Goal: Task Accomplishment & Management: Use online tool/utility

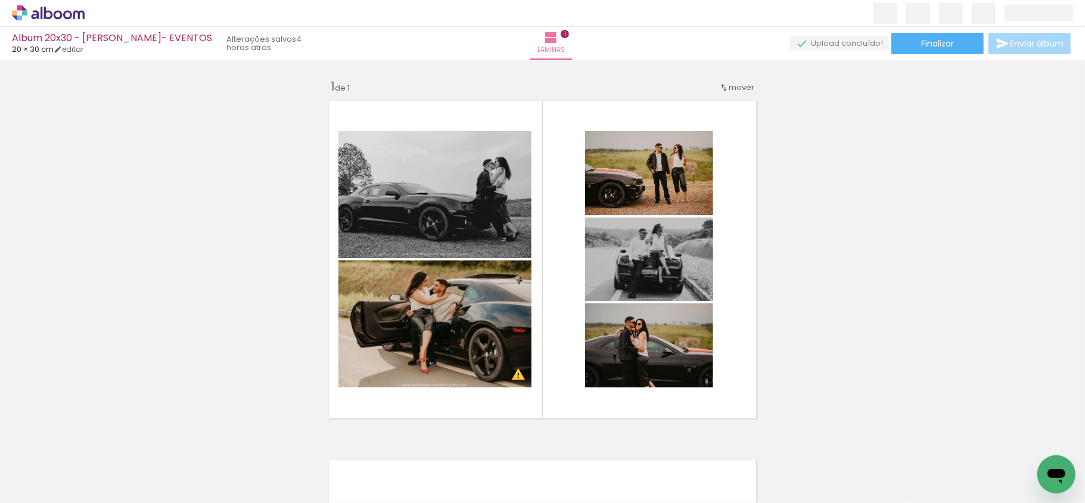
scroll to position [15, 0]
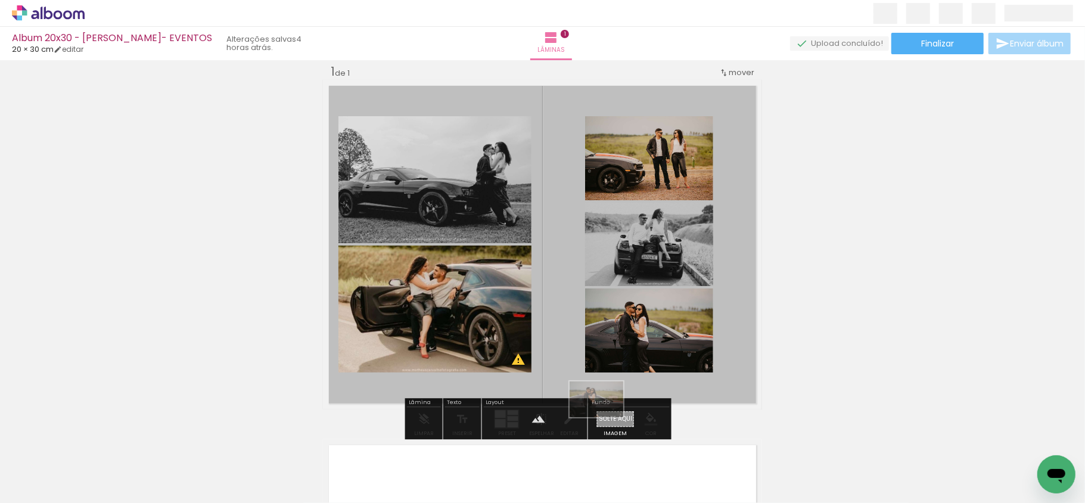
drag, startPoint x: 584, startPoint y: 477, endPoint x: 605, endPoint y: 417, distance: 63.3
click at [605, 417] on quentale-workspace at bounding box center [542, 251] width 1085 height 503
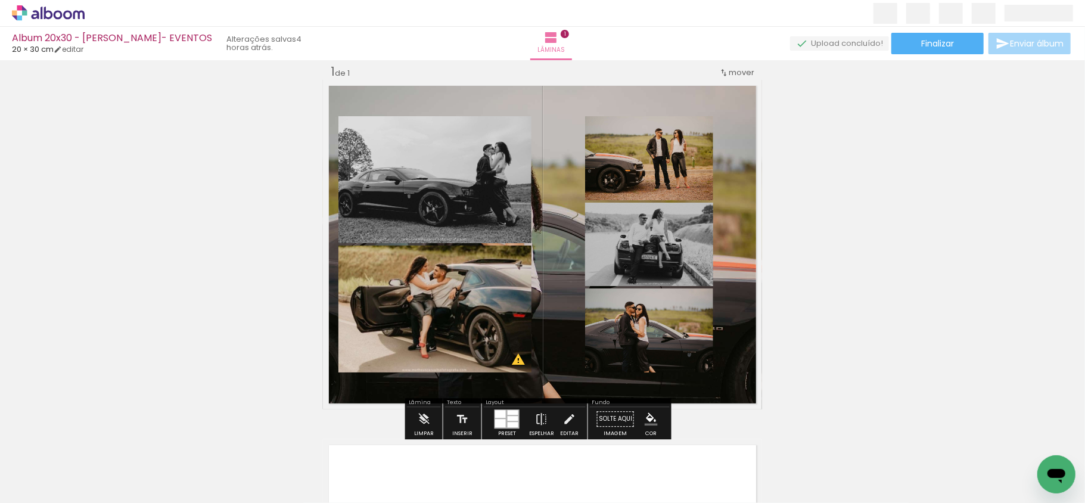
click at [559, 330] on quentale-layouter at bounding box center [542, 245] width 439 height 330
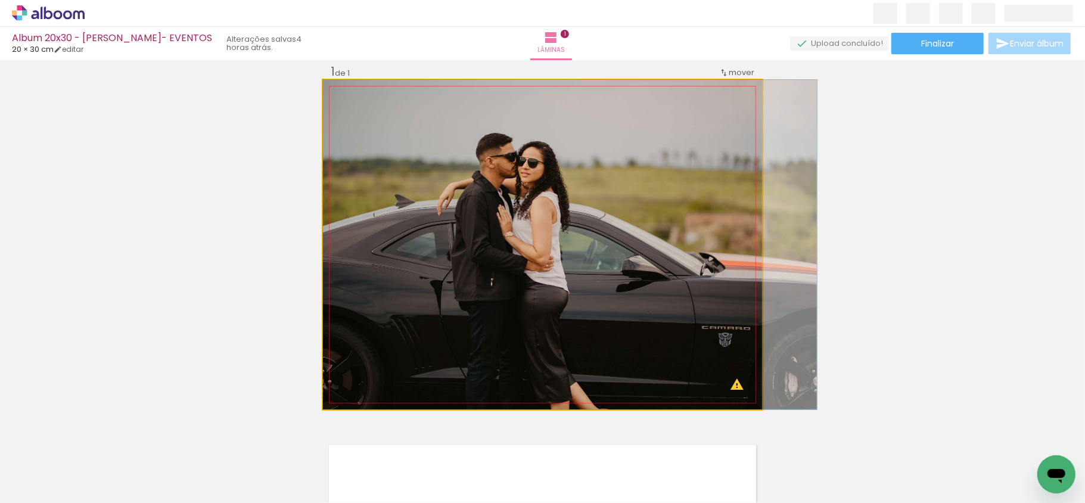
drag, startPoint x: 556, startPoint y: 328, endPoint x: 615, endPoint y: 325, distance: 59.0
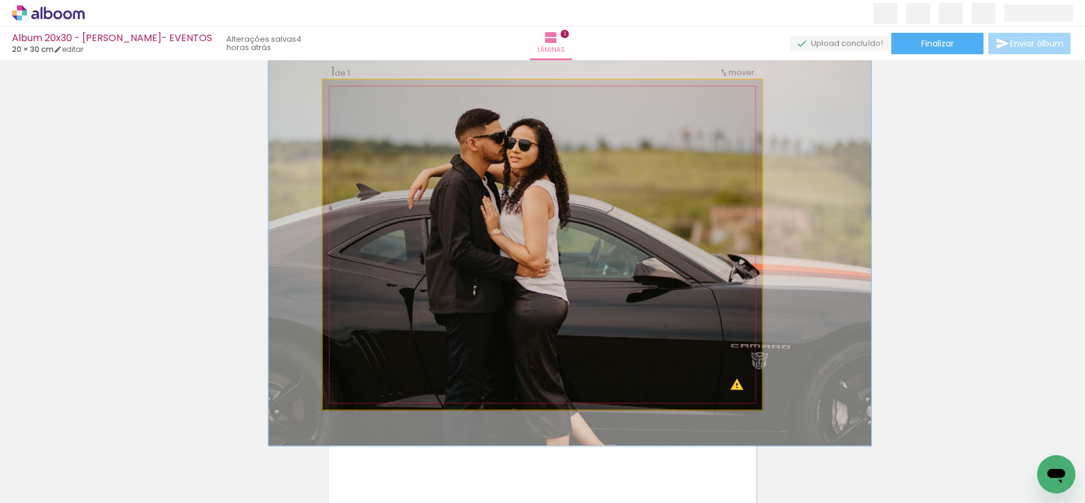
drag, startPoint x: 366, startPoint y: 111, endPoint x: 375, endPoint y: 110, distance: 9.0
type paper-slider "122"
click at [375, 110] on div at bounding box center [377, 110] width 19 height 19
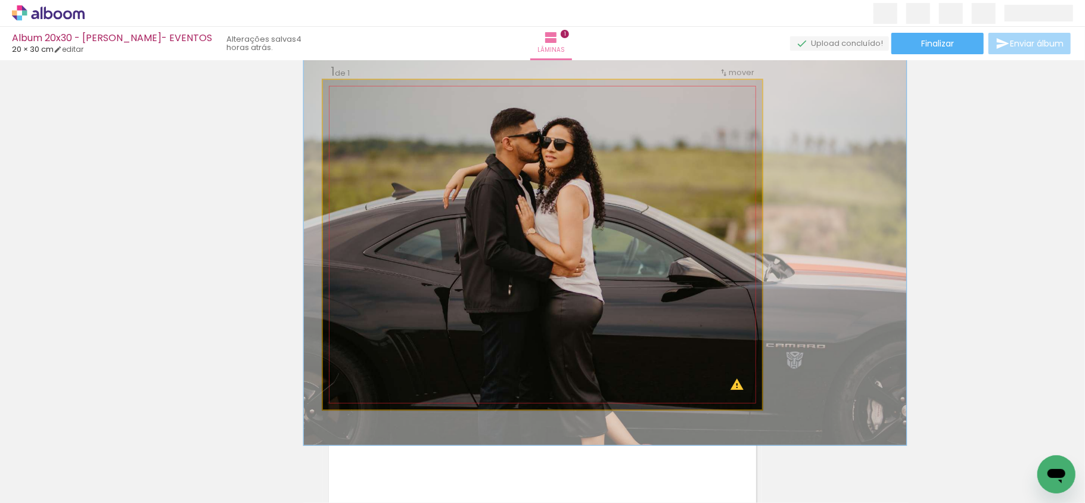
drag, startPoint x: 577, startPoint y: 215, endPoint x: 608, endPoint y: 215, distance: 30.4
click at [561, 134] on quentale-photo at bounding box center [542, 245] width 439 height 330
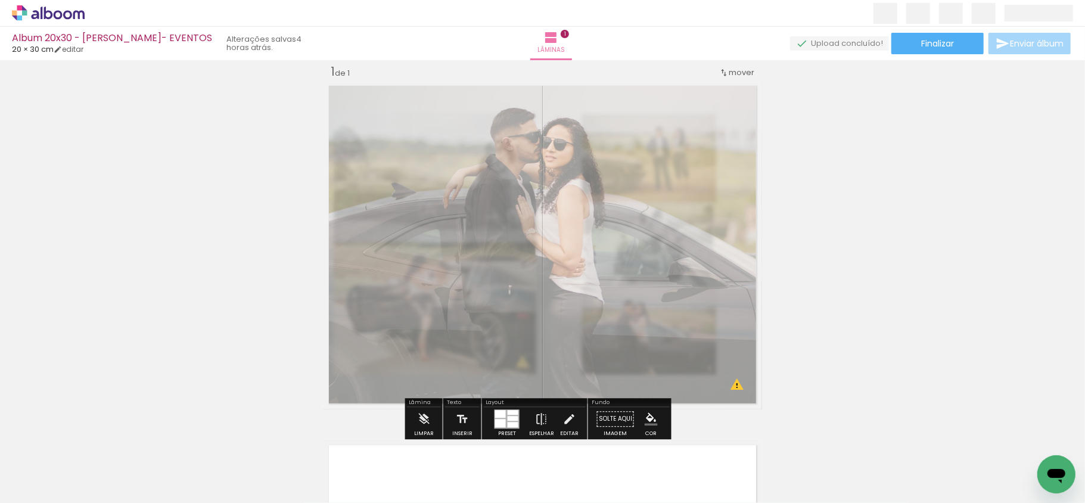
drag, startPoint x: 490, startPoint y: 108, endPoint x: 463, endPoint y: 110, distance: 26.9
type paper-slider "40"
click at [467, 110] on div at bounding box center [470, 110] width 7 height 7
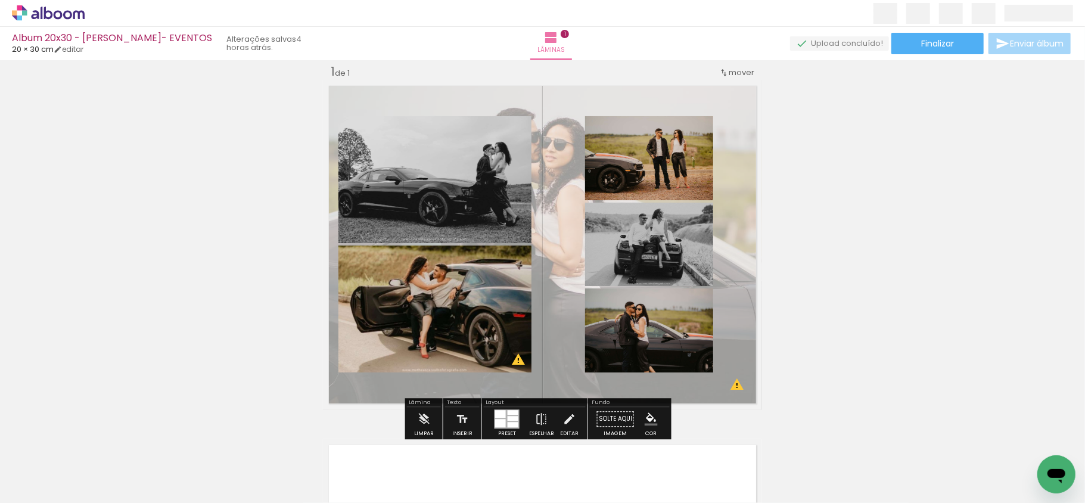
click at [917, 263] on div "Inserir lâmina 1 de 1 O Designbox precisará aumentar a sua imagem em 291% para …" at bounding box center [542, 408] width 1085 height 719
click at [548, 237] on quentale-layouter at bounding box center [542, 245] width 439 height 330
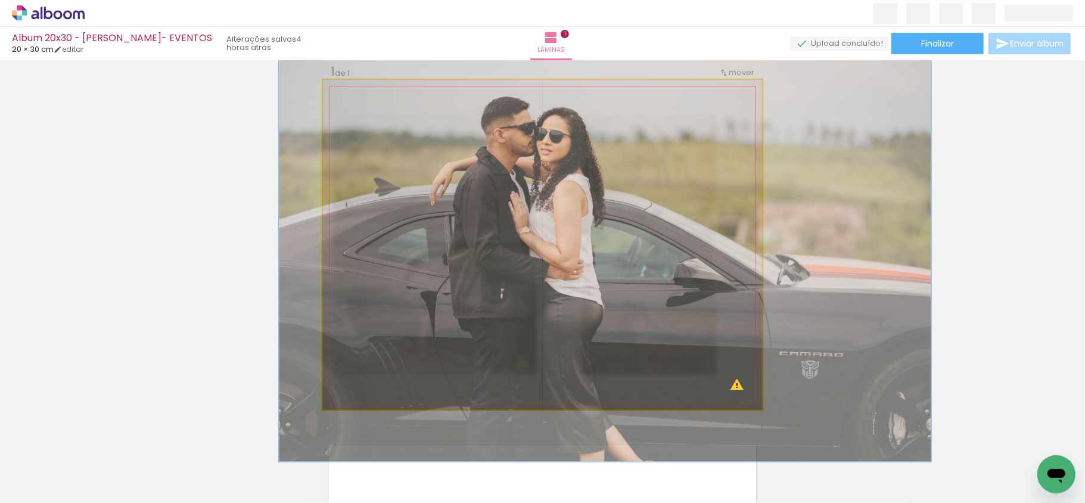
type paper-slider "132"
click at [378, 108] on div at bounding box center [383, 110] width 11 height 11
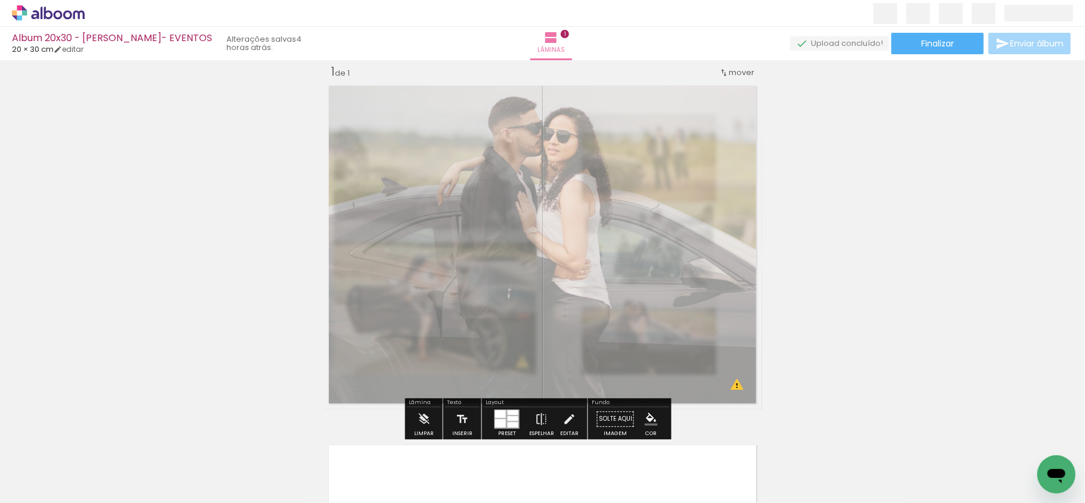
click at [908, 217] on div "Inserir lâmina 1 de 1 O Designbox precisará aumentar a sua imagem em 291% para …" at bounding box center [542, 408] width 1085 height 719
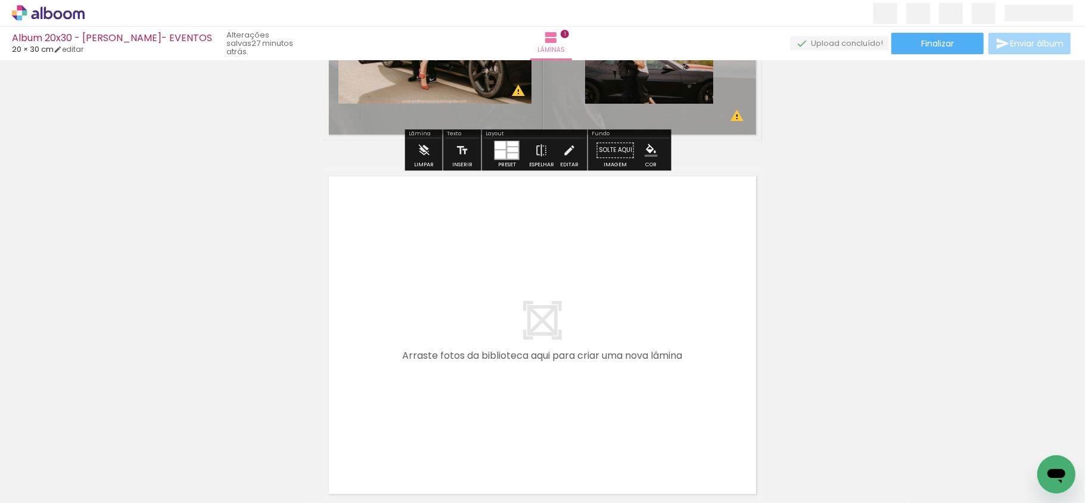
scroll to position [318, 0]
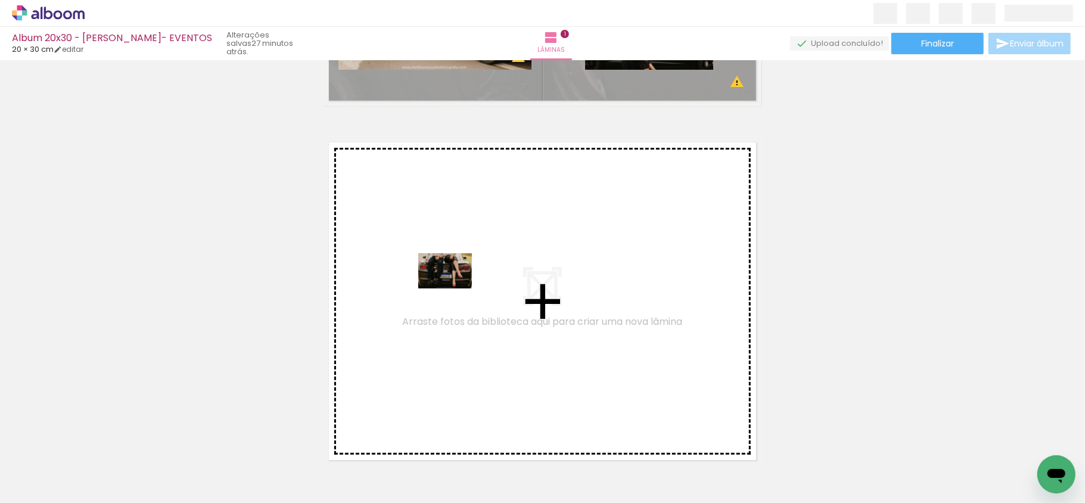
drag, startPoint x: 180, startPoint y: 465, endPoint x: 455, endPoint y: 289, distance: 326.6
click at [455, 289] on quentale-workspace at bounding box center [542, 251] width 1085 height 503
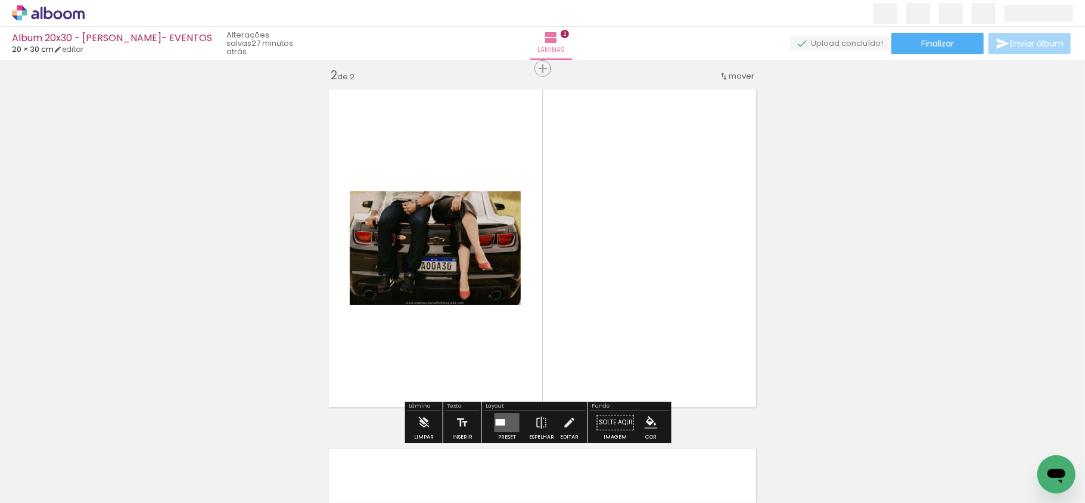
scroll to position [374, 0]
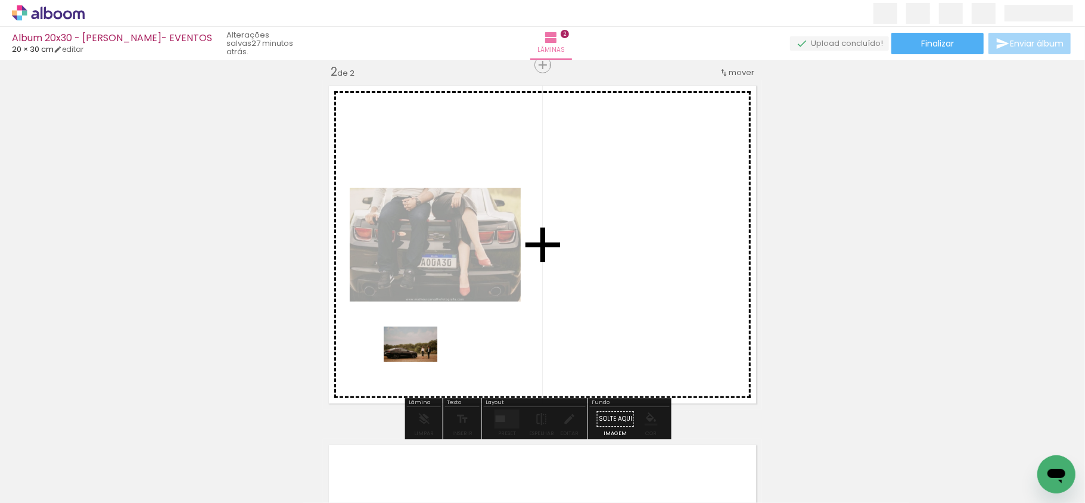
drag, startPoint x: 267, startPoint y: 472, endPoint x: 433, endPoint y: 353, distance: 203.7
click at [433, 353] on quentale-workspace at bounding box center [542, 251] width 1085 height 503
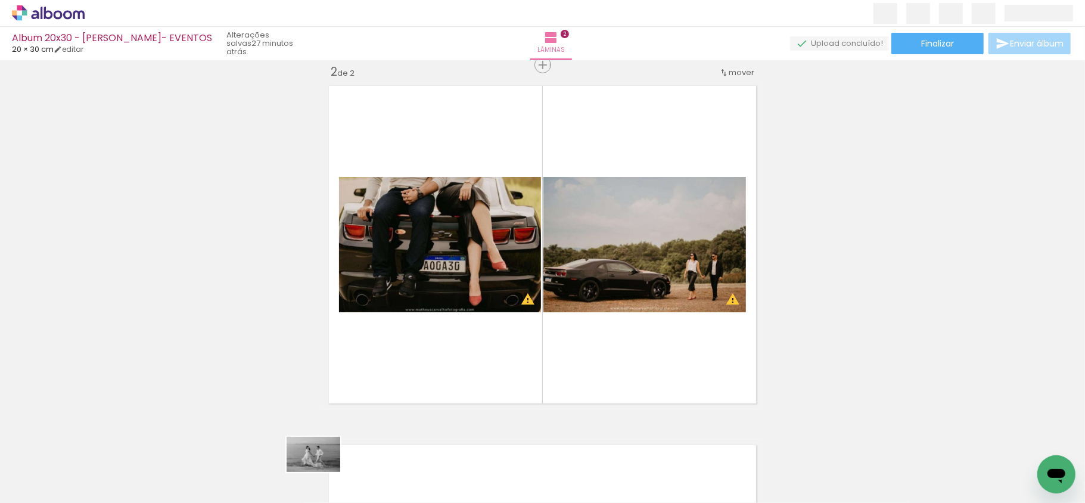
drag, startPoint x: 318, startPoint y: 475, endPoint x: 325, endPoint y: 471, distance: 8.3
click at [323, 472] on div at bounding box center [319, 462] width 59 height 39
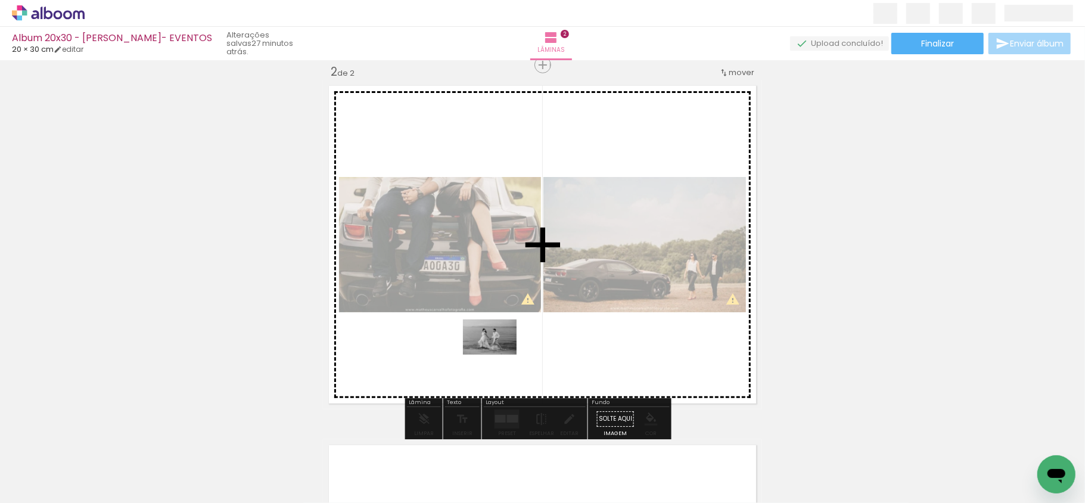
drag, startPoint x: 324, startPoint y: 473, endPoint x: 499, endPoint y: 355, distance: 210.4
click at [499, 355] on quentale-workspace at bounding box center [542, 251] width 1085 height 503
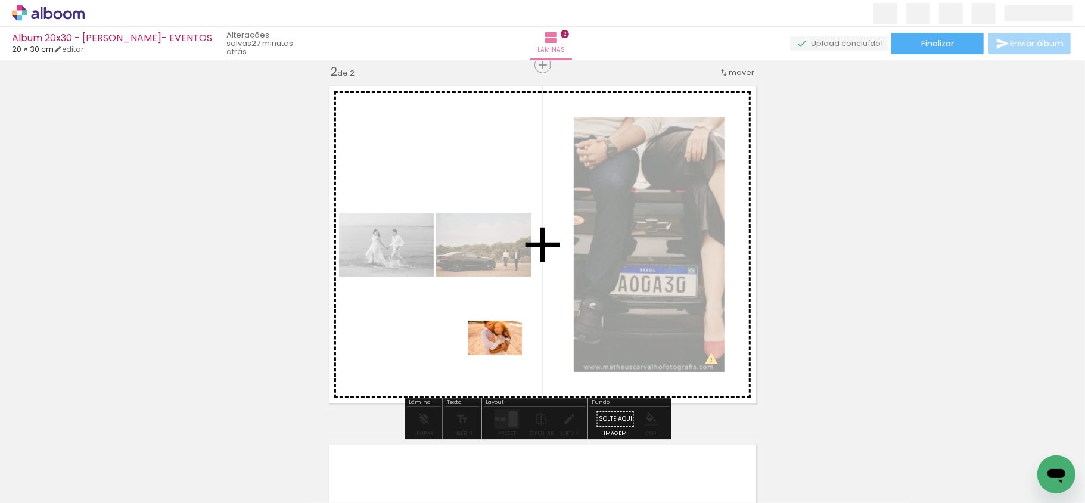
drag, startPoint x: 394, startPoint y: 471, endPoint x: 504, endPoint y: 356, distance: 158.9
click at [504, 356] on quentale-workspace at bounding box center [542, 251] width 1085 height 503
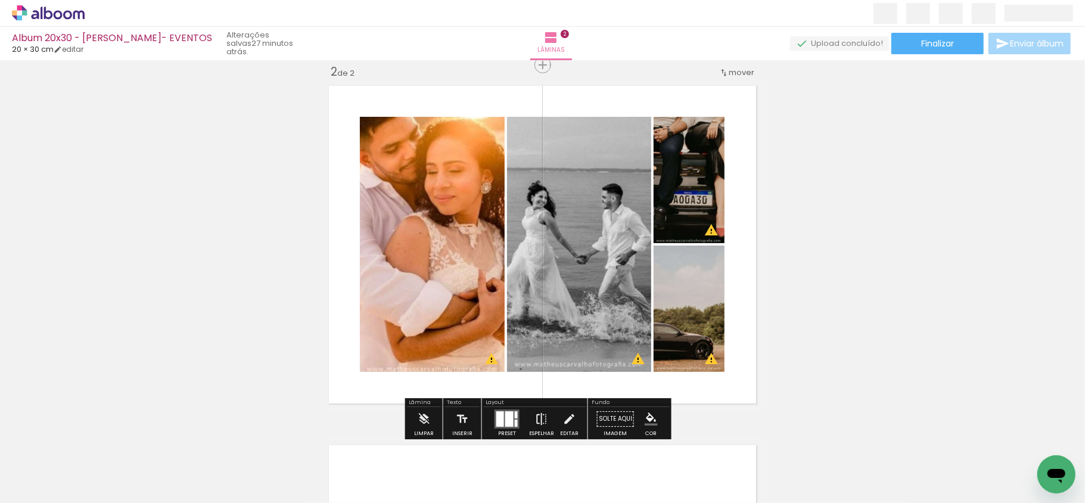
click at [535, 415] on iron-icon at bounding box center [541, 419] width 13 height 24
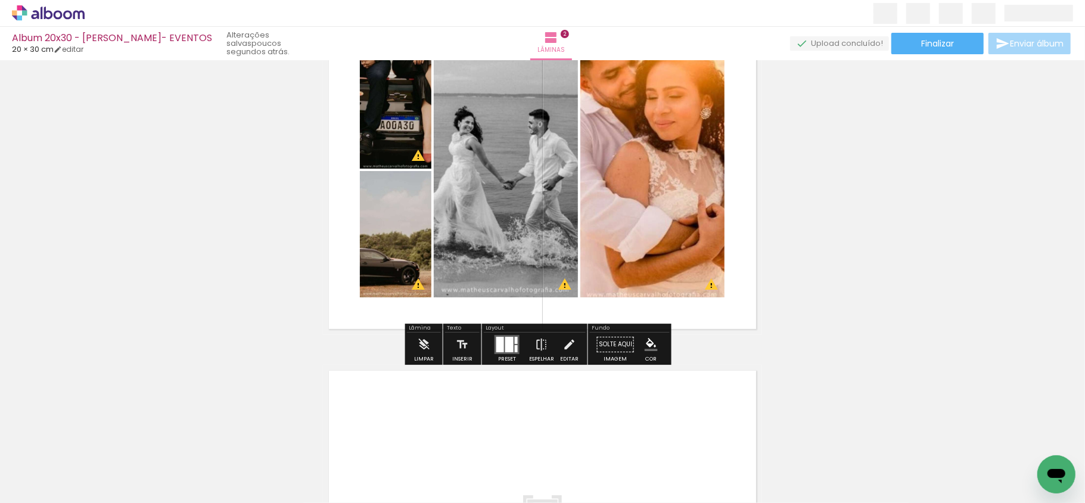
scroll to position [477, 0]
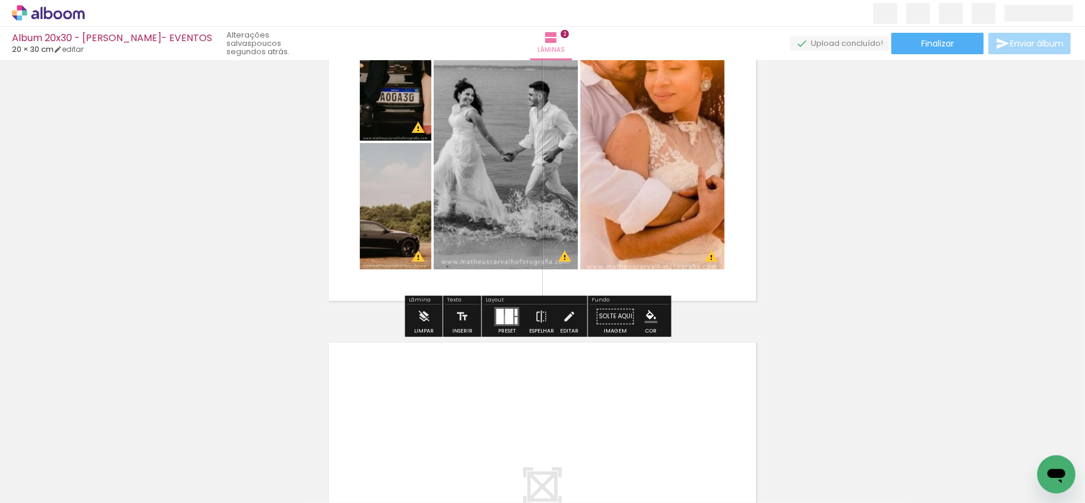
click at [505, 319] on div at bounding box center [509, 316] width 8 height 15
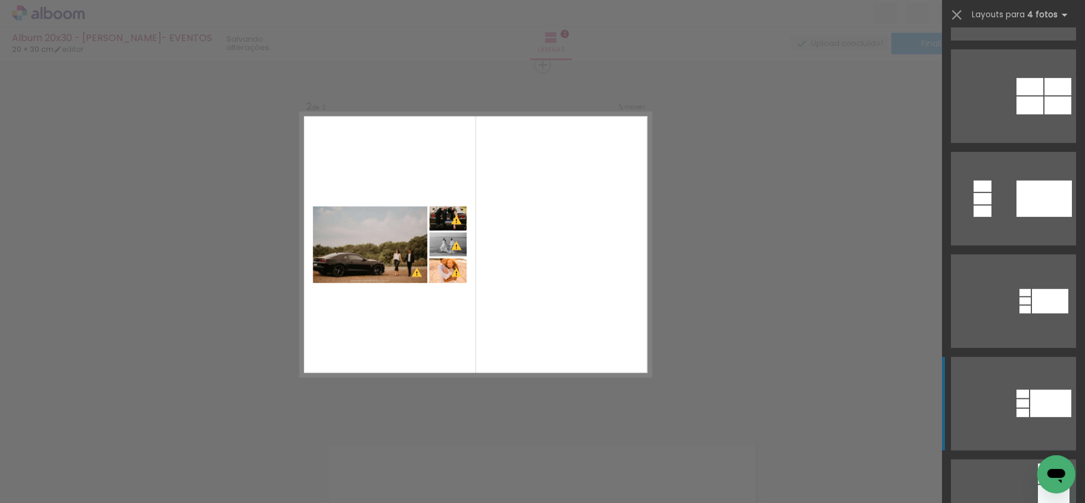
scroll to position [635, 0]
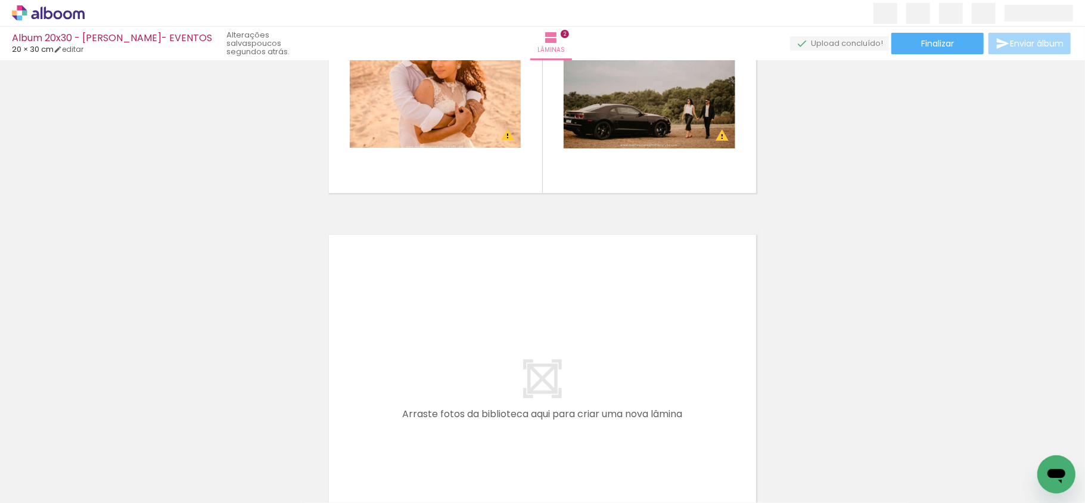
scroll to position [613, 0]
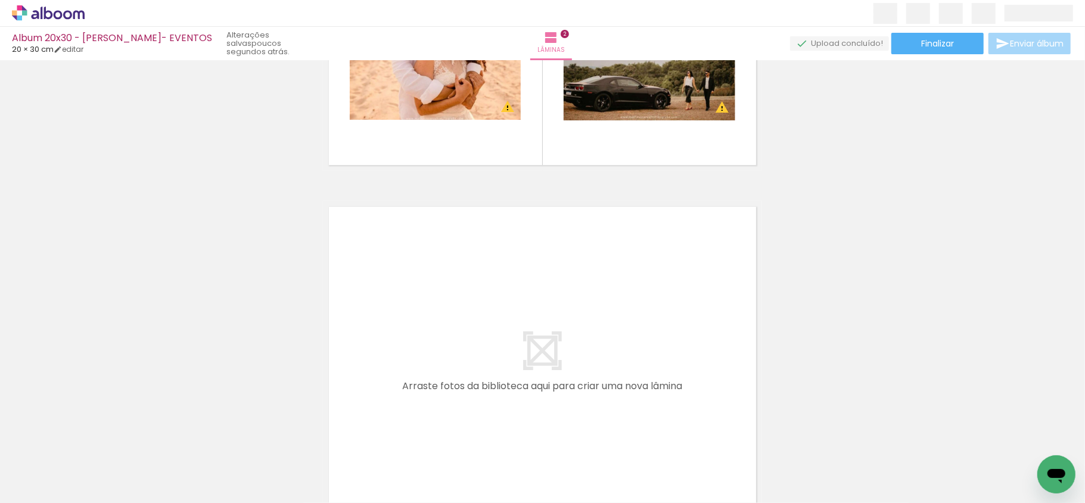
click at [45, 463] on input "Todas as fotos" at bounding box center [33, 467] width 45 height 10
click at [0, 0] on slot "Não utilizadas" at bounding box center [0, 0] width 0 height 0
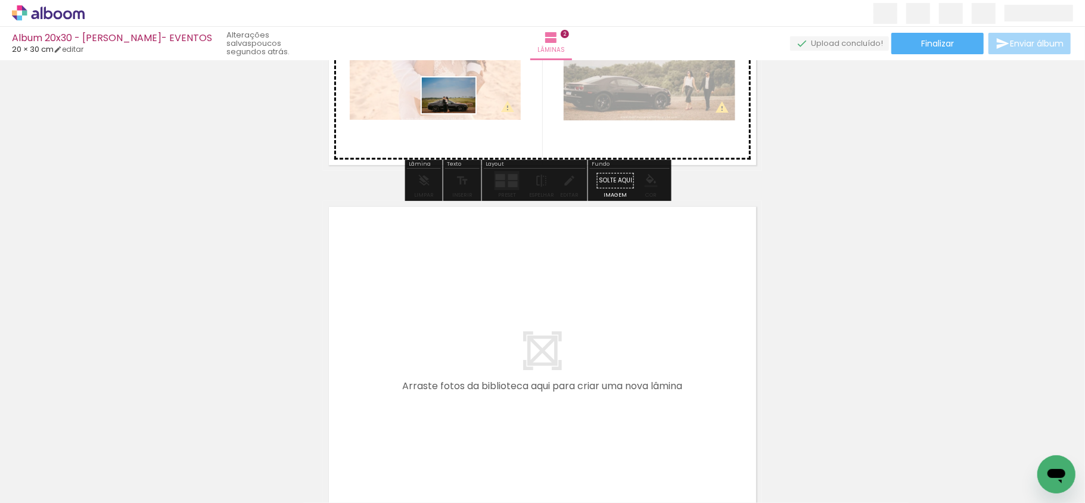
drag, startPoint x: 134, startPoint y: 473, endPoint x: 458, endPoint y: 113, distance: 484.0
click at [458, 113] on quentale-workspace at bounding box center [542, 251] width 1085 height 503
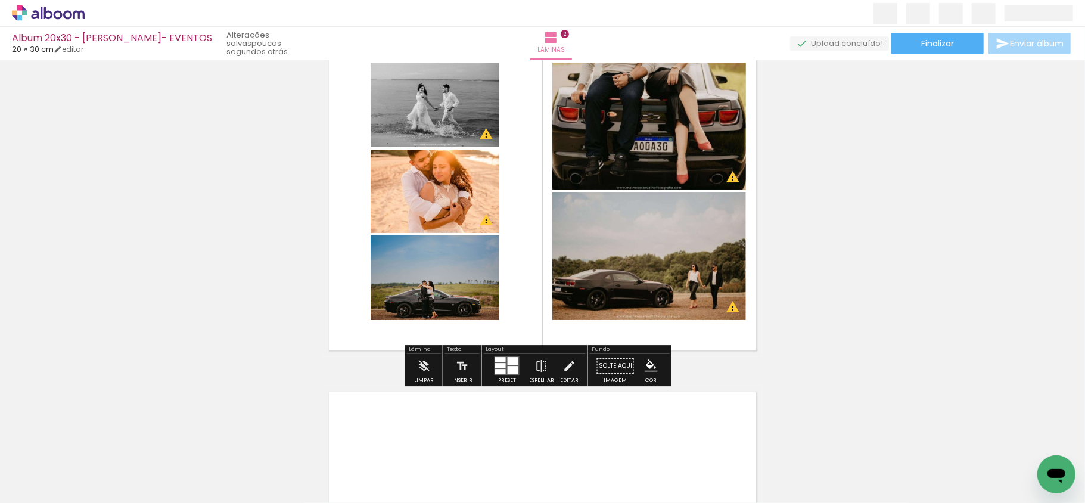
scroll to position [453, 0]
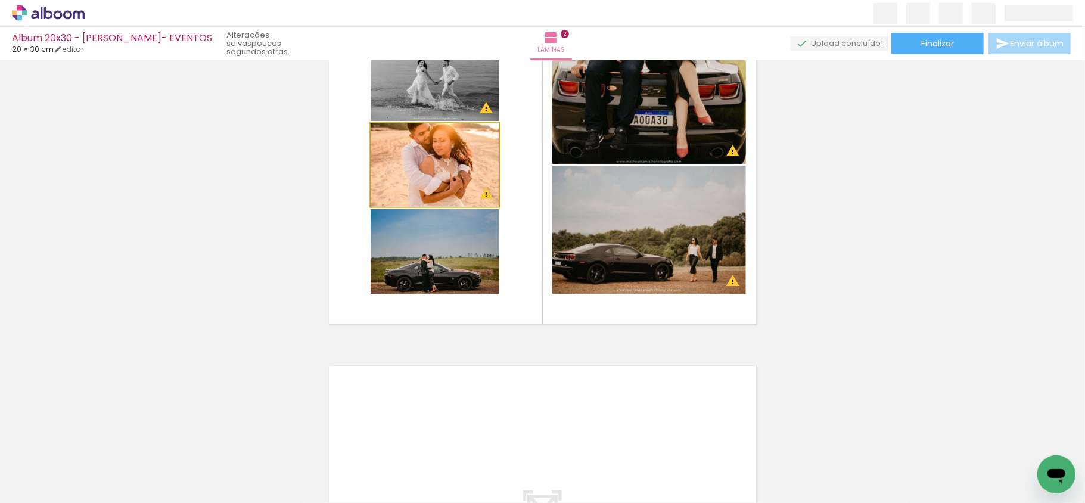
click at [439, 170] on quentale-photo at bounding box center [435, 164] width 129 height 83
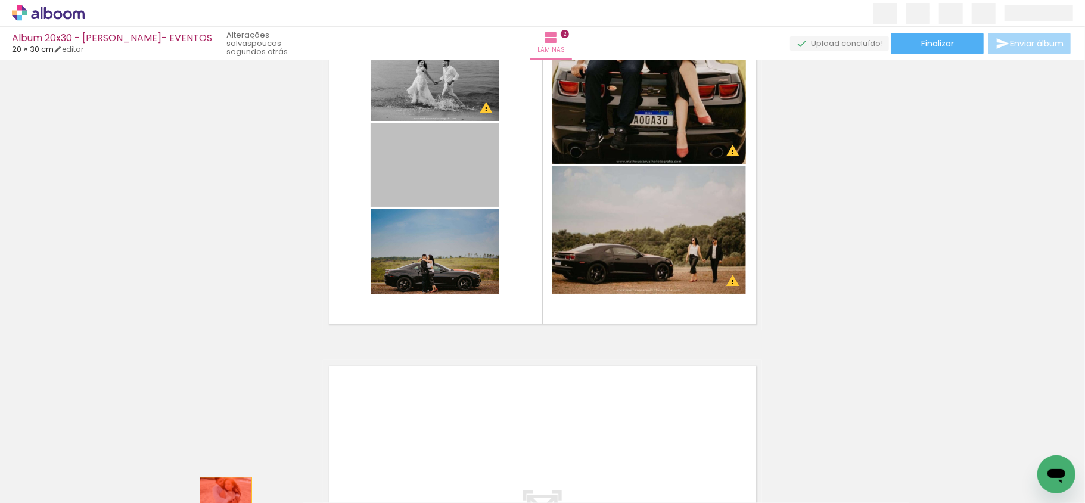
drag, startPoint x: 440, startPoint y: 167, endPoint x: 220, endPoint y: 494, distance: 393.7
click at [220, 494] on quentale-workspace at bounding box center [542, 251] width 1085 height 503
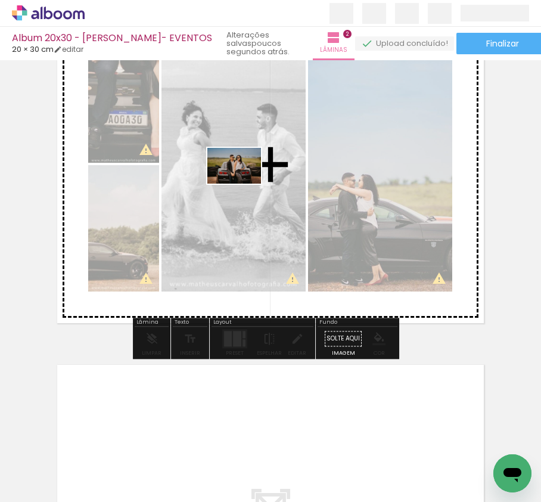
drag, startPoint x: 198, startPoint y: 471, endPoint x: 243, endPoint y: 184, distance: 290.8
click at [243, 184] on quentale-workspace at bounding box center [270, 251] width 541 height 502
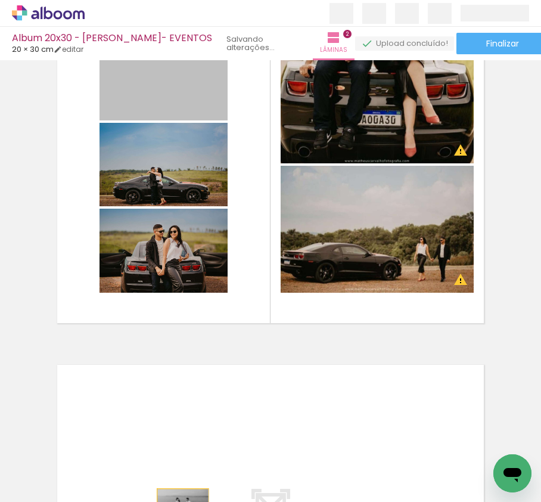
drag, startPoint x: 161, startPoint y: 98, endPoint x: 177, endPoint y: 505, distance: 407.3
click at [177, 502] on html "link( href="../../bower_components/polymer/polymer.html" rel="import" ) picture…" at bounding box center [270, 251] width 541 height 502
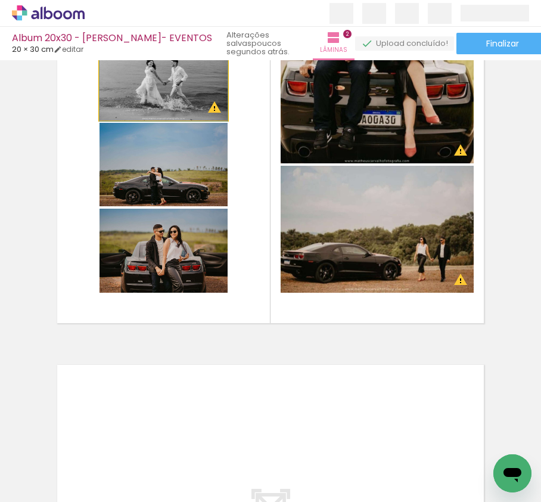
click at [146, 97] on quentale-photo at bounding box center [164, 78] width 128 height 84
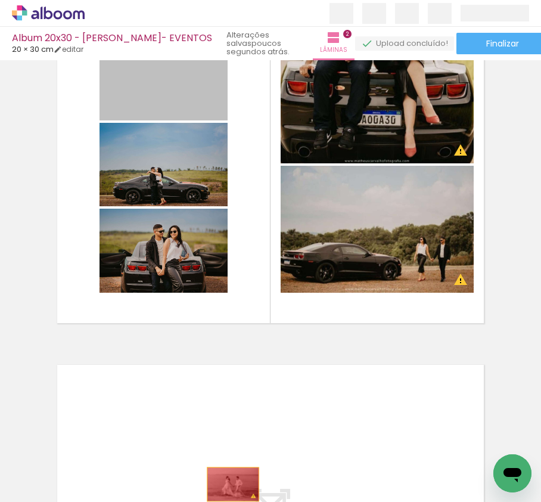
drag, startPoint x: 154, startPoint y: 89, endPoint x: 227, endPoint y: 484, distance: 401.8
click at [227, 484] on quentale-workspace at bounding box center [270, 251] width 541 height 502
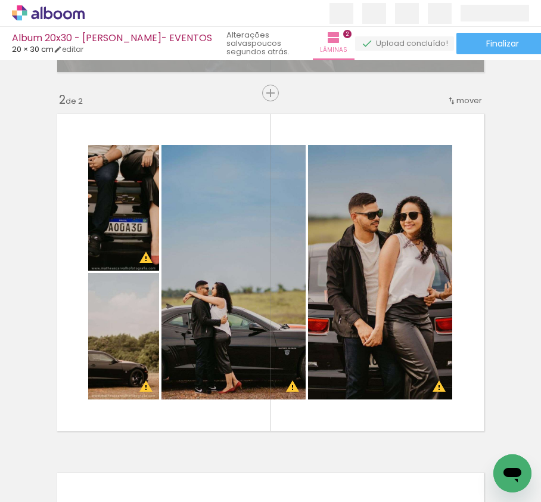
scroll to position [374, 0]
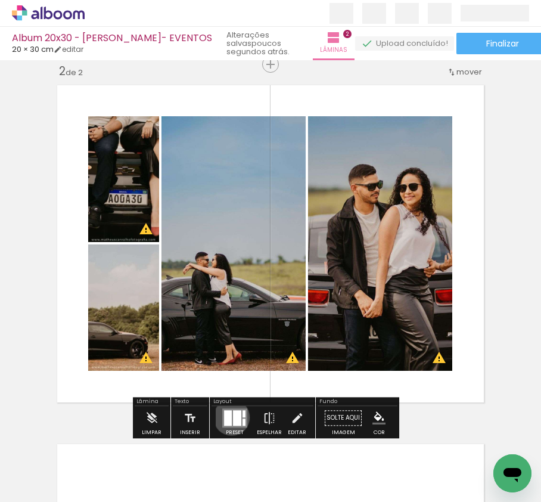
click at [229, 417] on div at bounding box center [228, 417] width 8 height 15
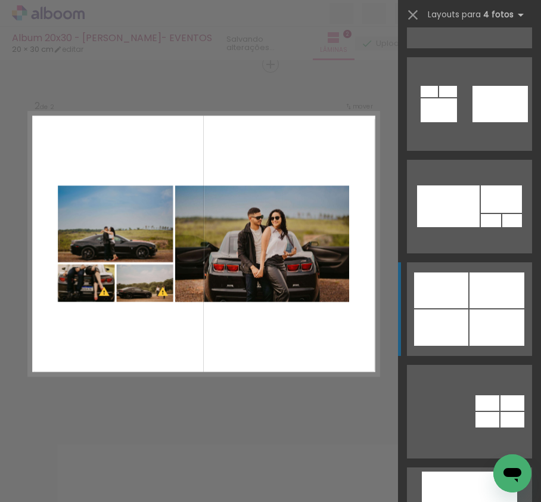
scroll to position [1112, 0]
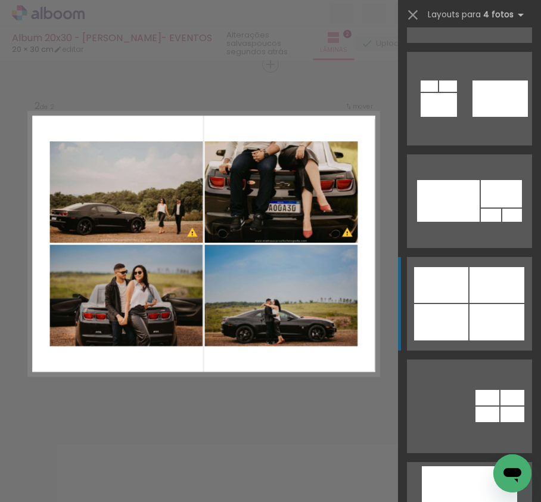
click at [485, 321] on div at bounding box center [497, 322] width 55 height 36
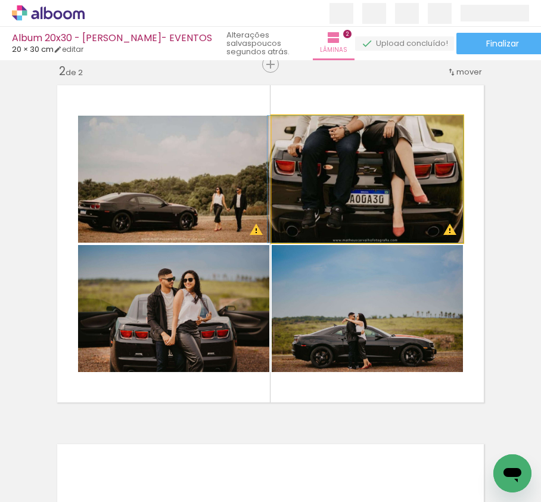
drag, startPoint x: 374, startPoint y: 217, endPoint x: 371, endPoint y: 210, distance: 8.0
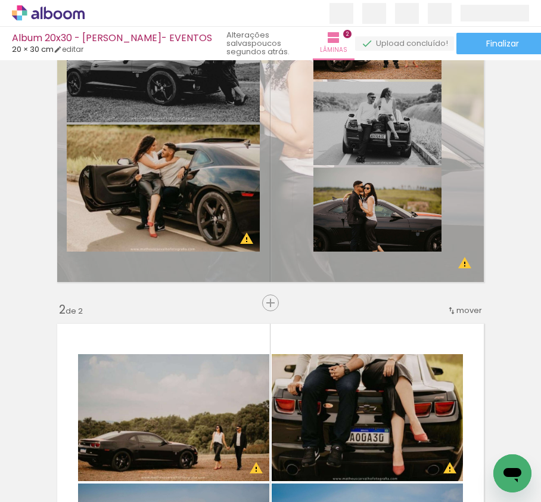
scroll to position [56, 0]
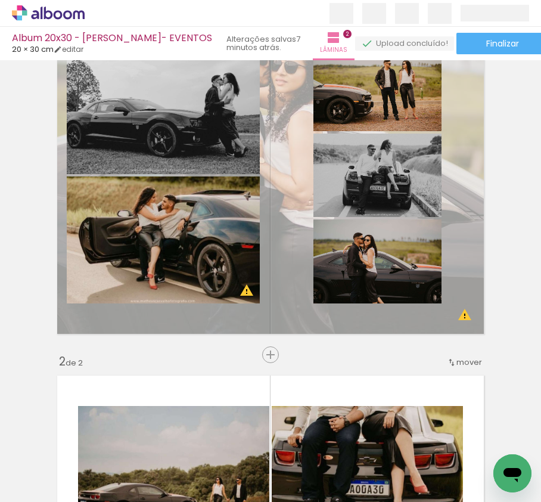
scroll to position [0, 0]
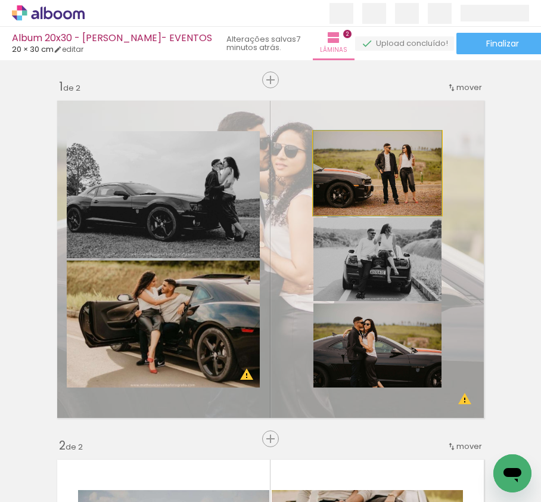
click at [397, 182] on quentale-photo at bounding box center [377, 173] width 128 height 84
click at [398, 250] on quentale-photo at bounding box center [377, 259] width 128 height 83
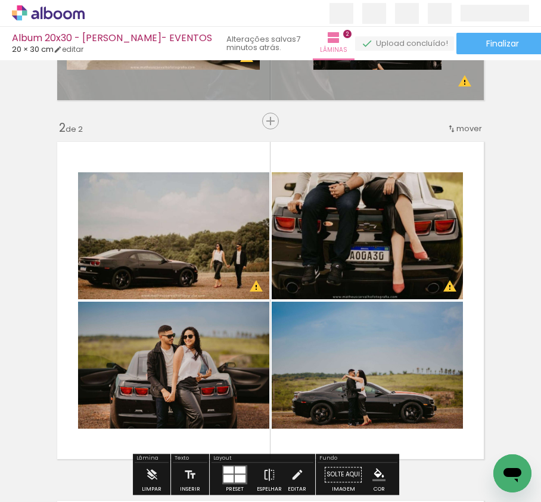
scroll to position [397, 0]
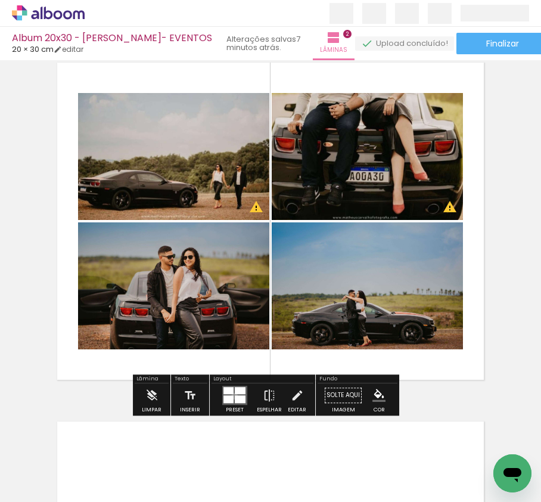
click at [235, 396] on div at bounding box center [240, 399] width 11 height 8
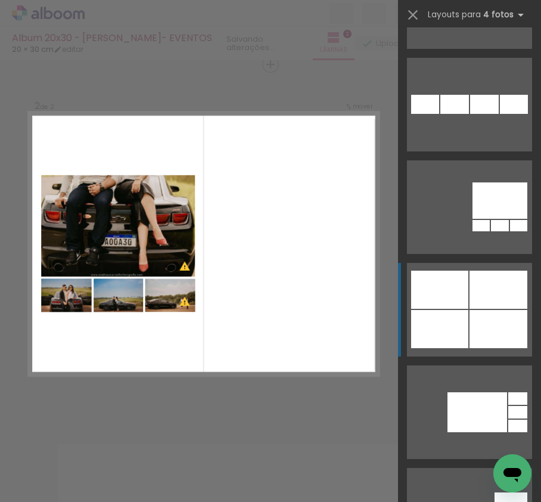
scroll to position [4193, 0]
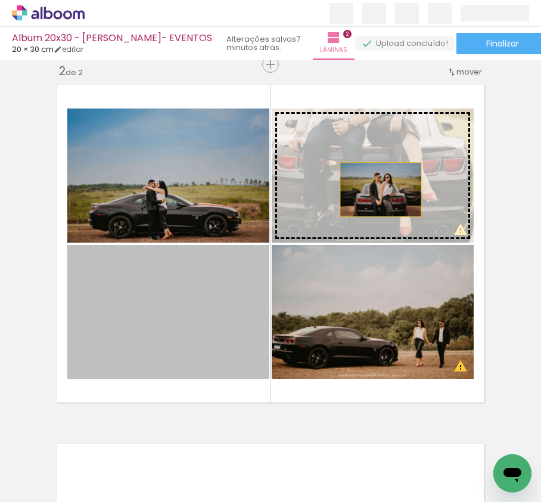
drag, startPoint x: 210, startPoint y: 346, endPoint x: 377, endPoint y: 188, distance: 229.3
click at [0, 0] on slot at bounding box center [0, 0] width 0 height 0
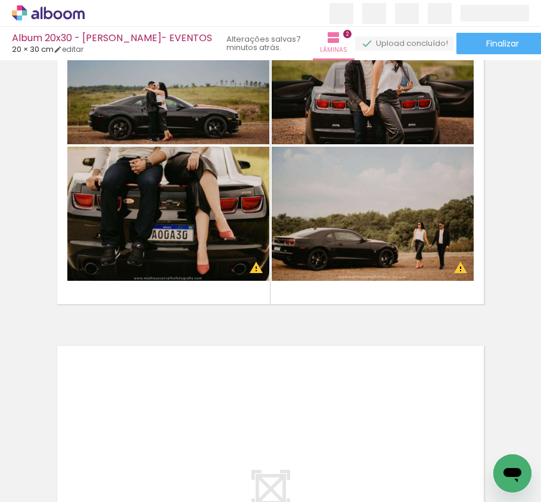
scroll to position [477, 0]
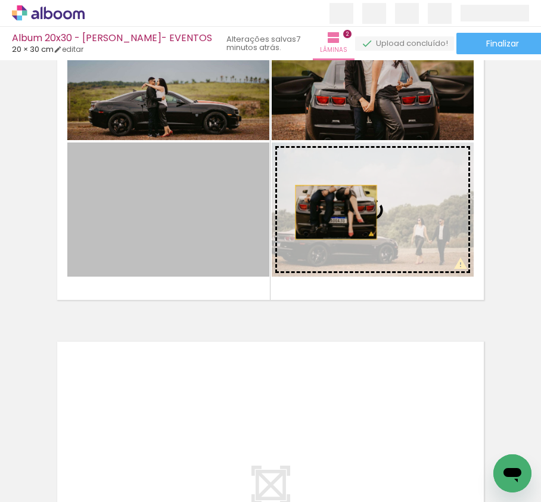
drag, startPoint x: 203, startPoint y: 213, endPoint x: 335, endPoint y: 212, distance: 132.3
click at [0, 0] on slot at bounding box center [0, 0] width 0 height 0
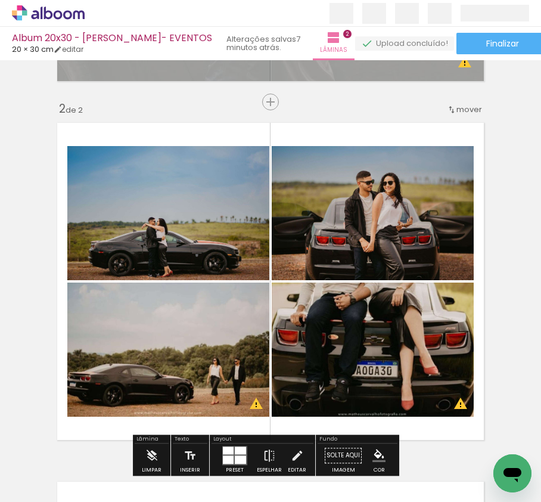
scroll to position [318, 0]
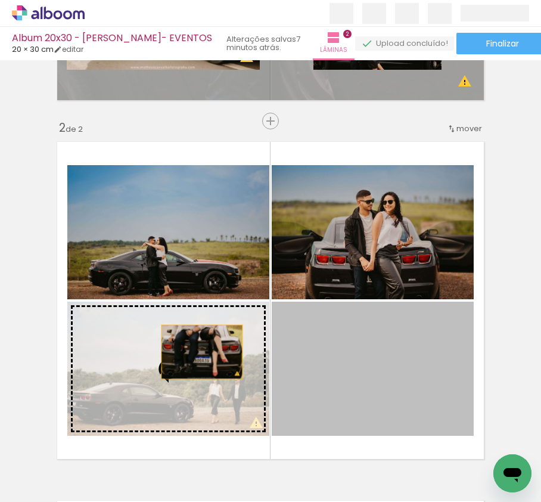
drag, startPoint x: 378, startPoint y: 344, endPoint x: 196, endPoint y: 352, distance: 181.9
click at [0, 0] on slot at bounding box center [0, 0] width 0 height 0
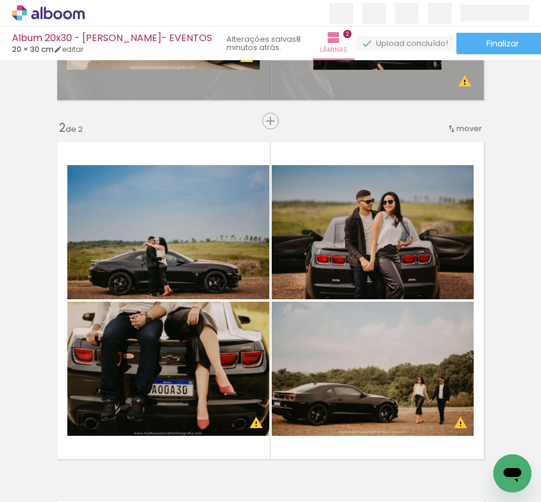
scroll to position [397, 0]
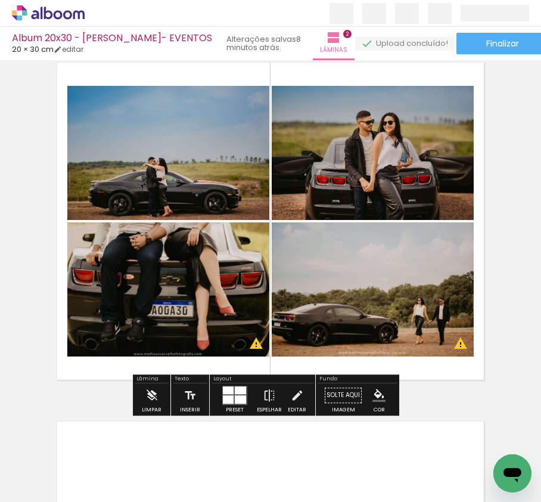
click at [56, 476] on input "Não utilizadas" at bounding box center [33, 475] width 45 height 10
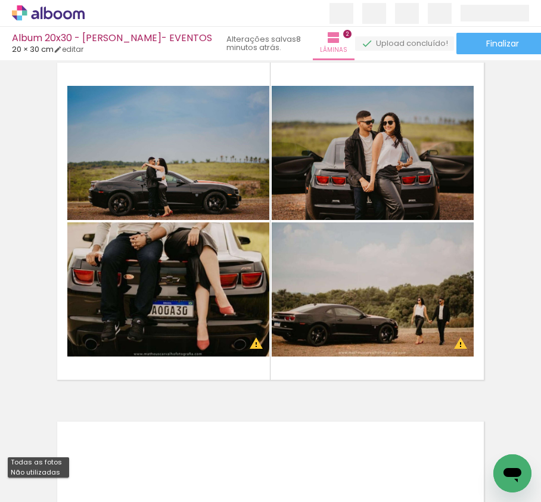
click at [0, 0] on slot "Todas as fotos" at bounding box center [0, 0] width 0 height 0
type input "Todas as fotos"
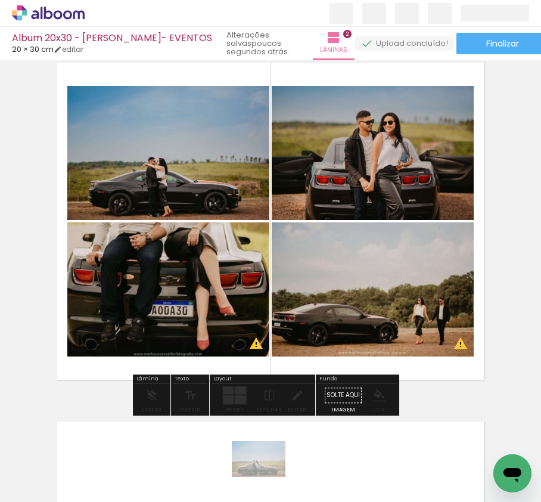
drag, startPoint x: 260, startPoint y: 468, endPoint x: 268, endPoint y: 477, distance: 11.0
click at [268, 477] on div at bounding box center [250, 461] width 59 height 39
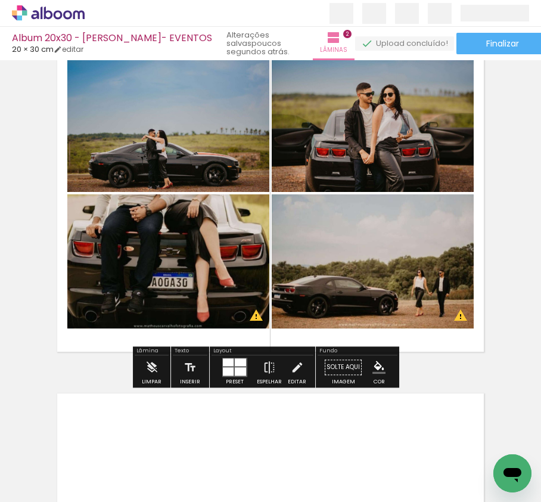
scroll to position [397, 0]
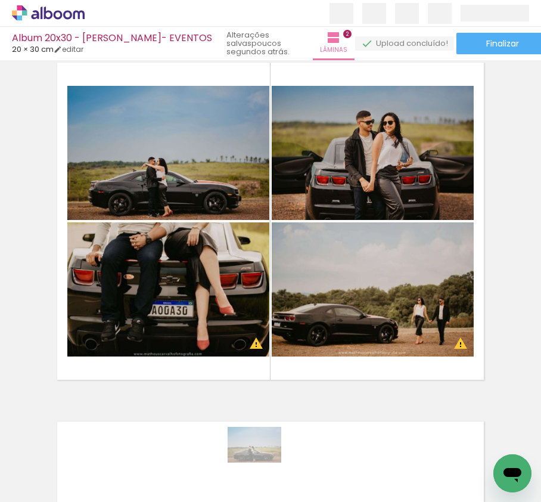
drag, startPoint x: 256, startPoint y: 470, endPoint x: 263, endPoint y: 465, distance: 9.1
click at [263, 465] on div at bounding box center [250, 461] width 59 height 39
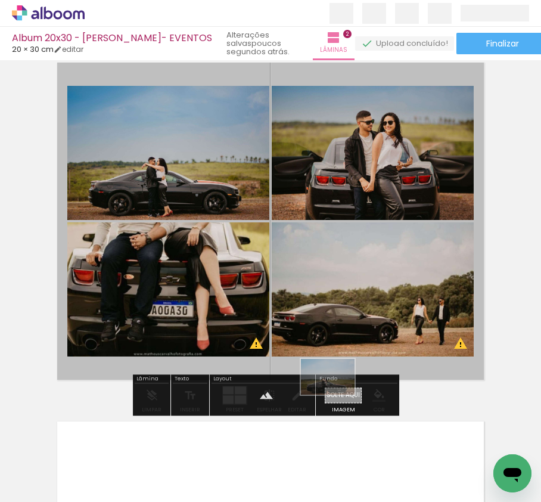
drag, startPoint x: 254, startPoint y: 476, endPoint x: 337, endPoint y: 394, distance: 115.9
click at [337, 394] on quentale-workspace at bounding box center [270, 251] width 541 height 502
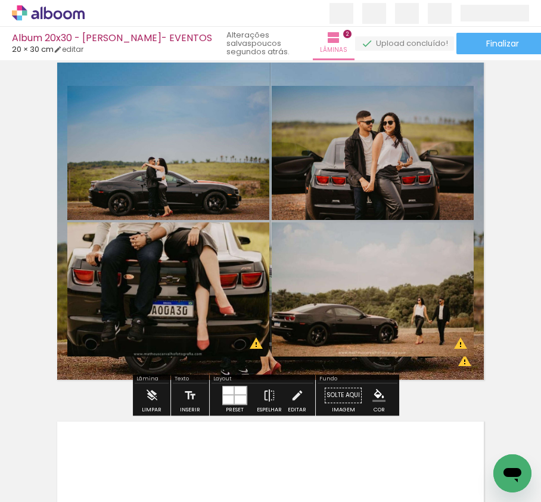
click at [206, 82] on quentale-layouter at bounding box center [270, 221] width 439 height 329
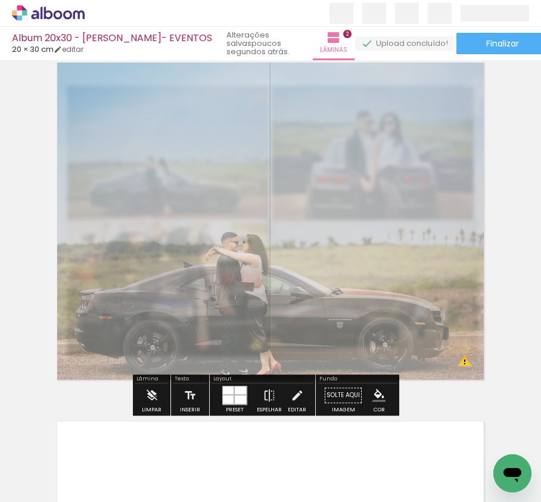
drag, startPoint x: 219, startPoint y: 89, endPoint x: 193, endPoint y: 88, distance: 26.2
type paper-slider "45"
click at [198, 88] on div at bounding box center [201, 86] width 7 height 7
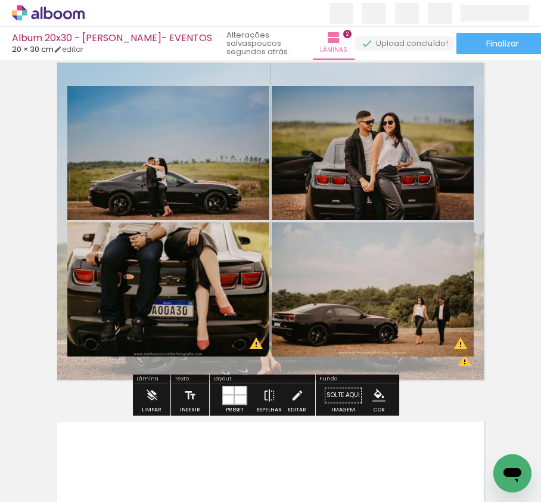
click at [38, 150] on div "Inserir lâmina 1 de 2 Inserir lâmina 2 de 2 O Designbox precisará aumentar a su…" at bounding box center [270, 205] width 541 height 1077
click at [324, 79] on quentale-layouter at bounding box center [270, 221] width 439 height 329
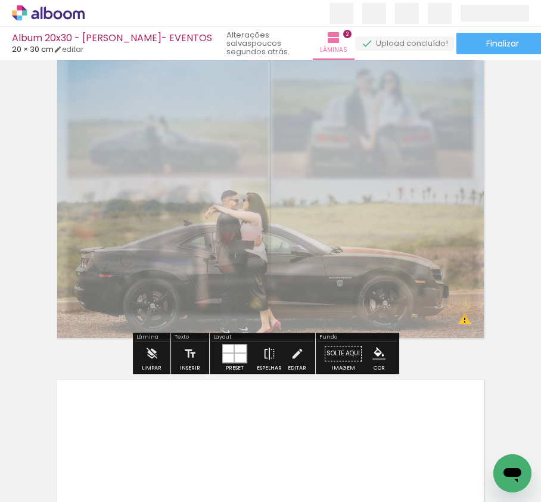
scroll to position [477, 0]
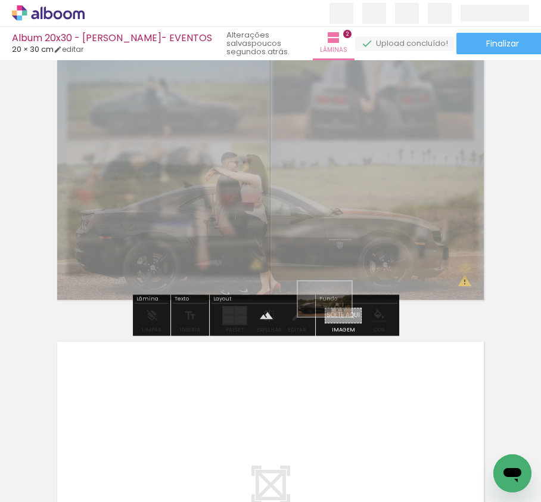
drag, startPoint x: 253, startPoint y: 465, endPoint x: 334, endPoint y: 317, distance: 168.3
click at [334, 317] on quentale-workspace at bounding box center [270, 251] width 541 height 502
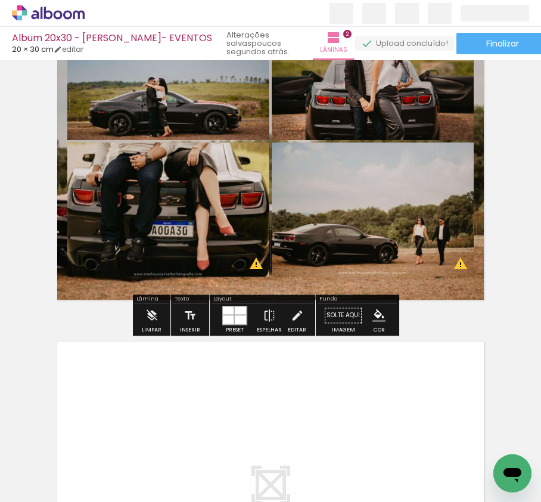
scroll to position [397, 0]
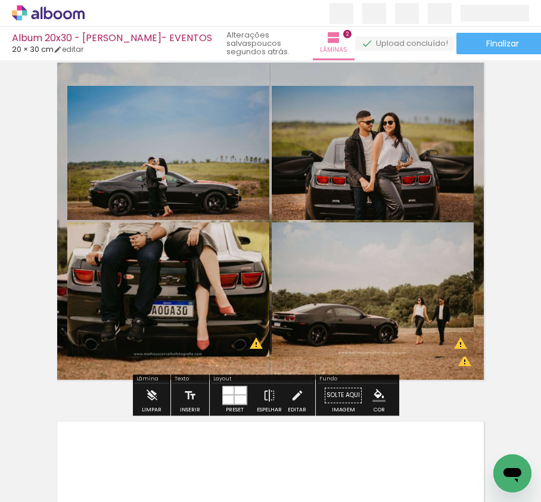
click at [375, 79] on quentale-layouter at bounding box center [270, 221] width 439 height 329
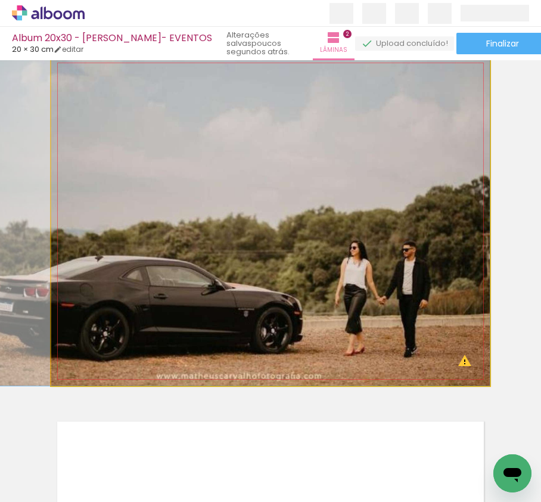
drag, startPoint x: 336, startPoint y: 260, endPoint x: 289, endPoint y: 251, distance: 47.8
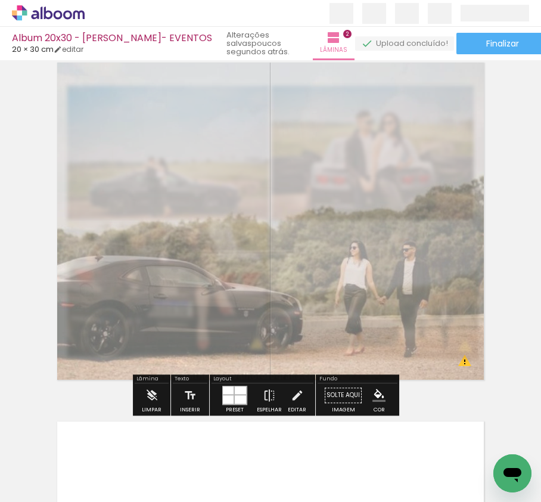
drag, startPoint x: 220, startPoint y: 89, endPoint x: 196, endPoint y: 89, distance: 24.4
click at [198, 89] on div at bounding box center [201, 86] width 7 height 7
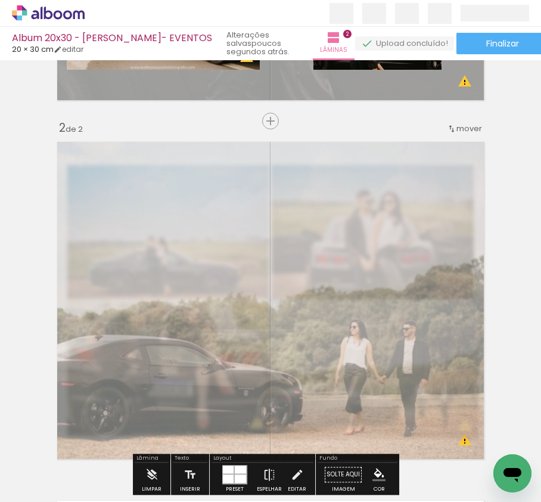
scroll to position [238, 0]
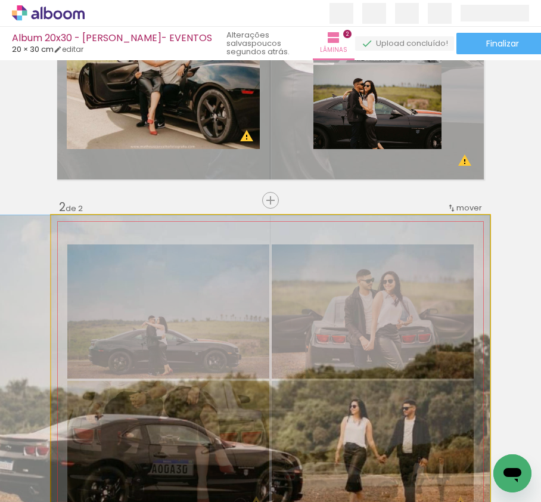
click at [0, 0] on slot at bounding box center [0, 0] width 0 height 0
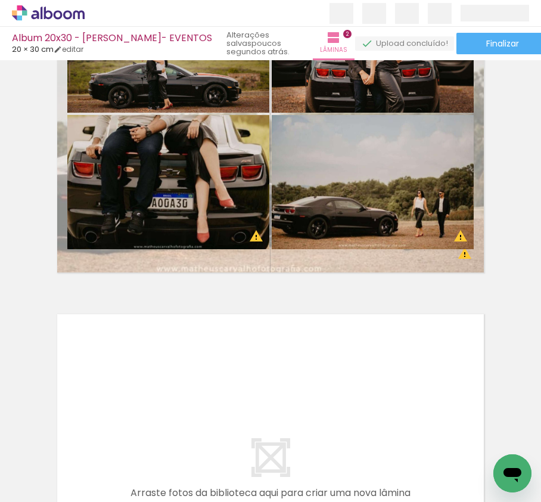
scroll to position [477, 0]
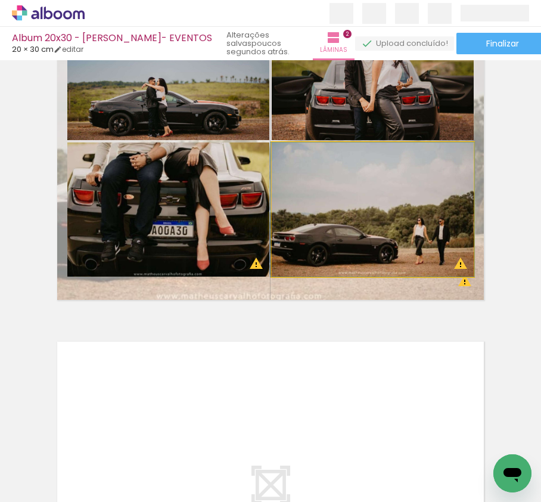
click at [349, 236] on quentale-photo at bounding box center [373, 209] width 202 height 134
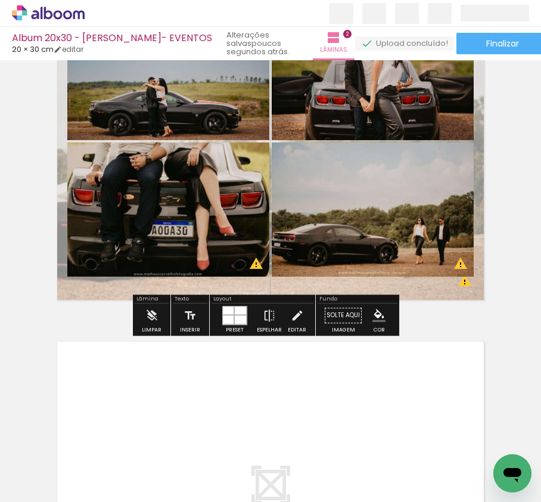
click at [349, 236] on quentale-photo at bounding box center [373, 209] width 202 height 134
click at [507, 210] on div "Inserir lâmina 1 de 2 Inserir lâmina 2 de 2 O Designbox precisará aumentar a su…" at bounding box center [270, 126] width 541 height 1077
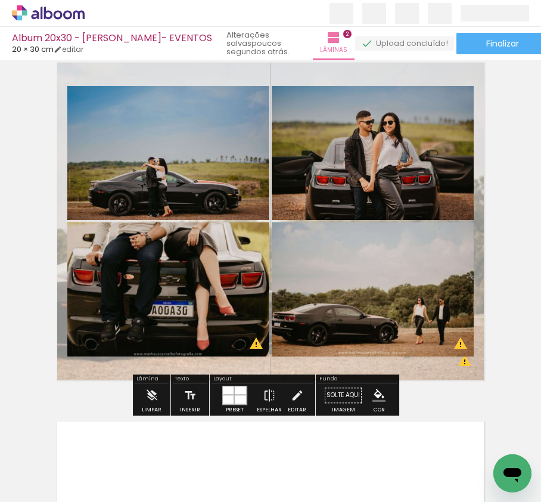
click at [408, 265] on quentale-photo at bounding box center [373, 289] width 202 height 134
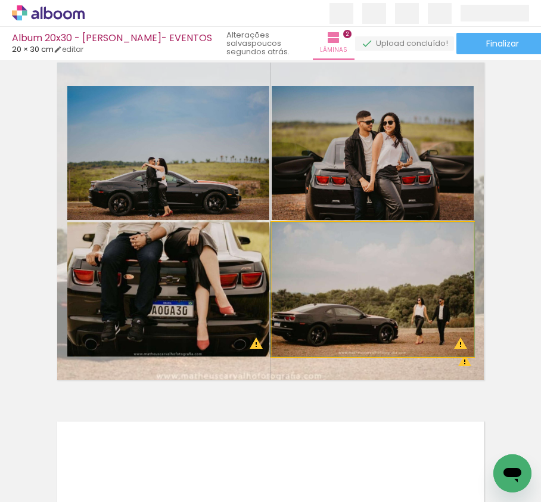
click at [408, 265] on quentale-photo at bounding box center [373, 289] width 202 height 134
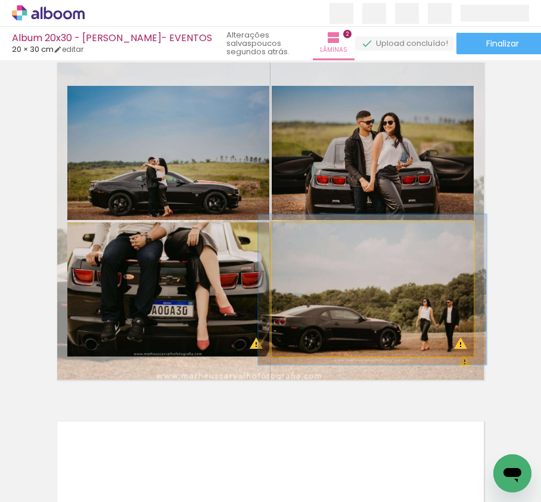
click at [303, 237] on div at bounding box center [304, 234] width 19 height 19
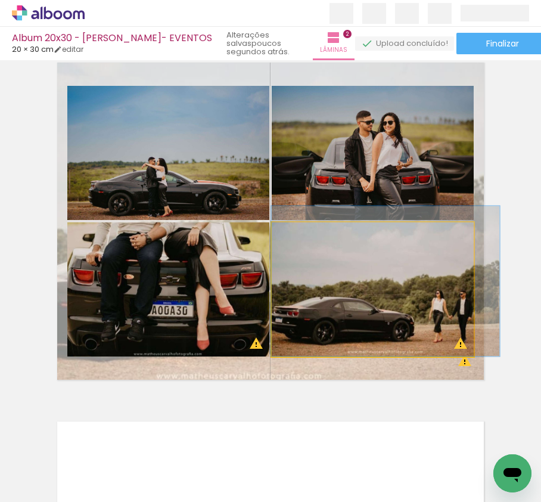
drag, startPoint x: 307, startPoint y: 274, endPoint x: 321, endPoint y: 265, distance: 15.9
click at [301, 244] on quentale-photo at bounding box center [373, 289] width 202 height 134
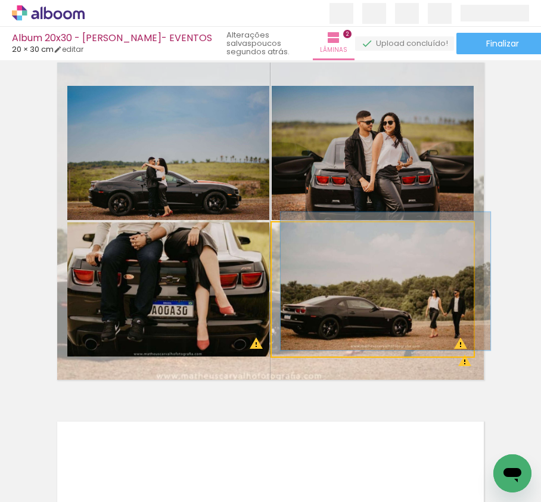
click at [296, 236] on div at bounding box center [301, 234] width 11 height 11
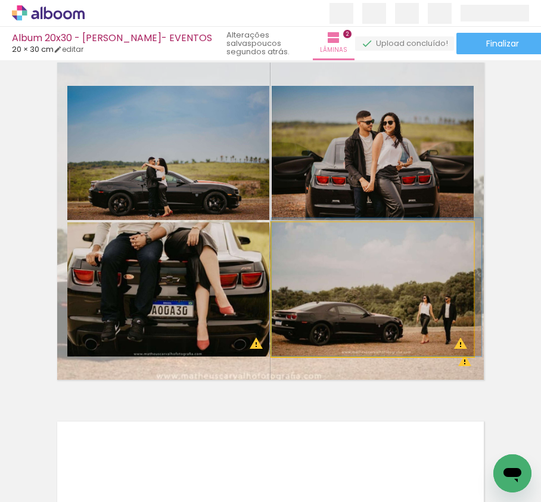
drag, startPoint x: 352, startPoint y: 299, endPoint x: 361, endPoint y: 297, distance: 9.7
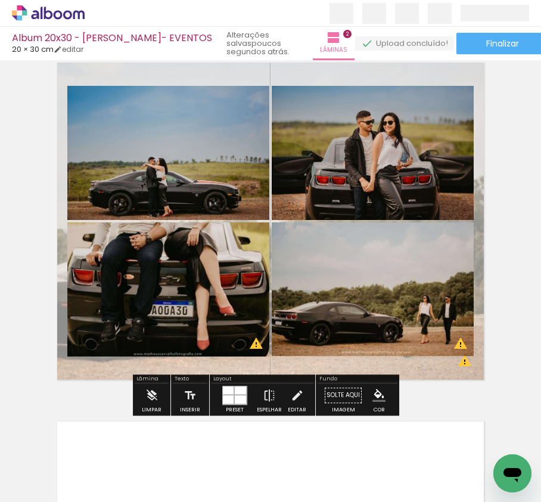
click at [511, 297] on div "Inserir lâmina 1 de 2 Inserir lâmina 2 de 2 O Designbox precisará aumentar a su…" at bounding box center [270, 205] width 541 height 1077
click at [418, 298] on quentale-photo at bounding box center [373, 289] width 202 height 134
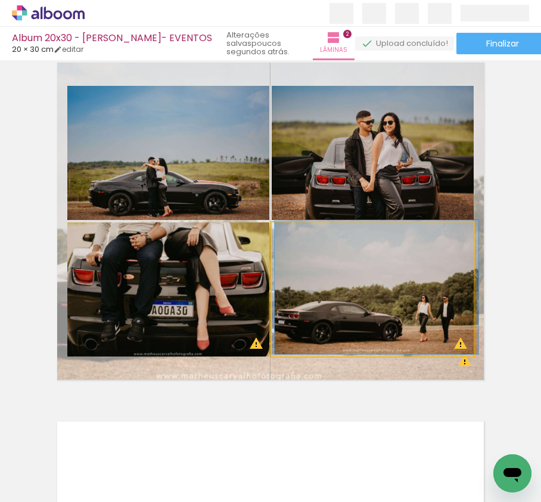
drag, startPoint x: 296, startPoint y: 236, endPoint x: 275, endPoint y: 230, distance: 21.7
type paper-slider "100"
click at [275, 230] on div at bounding box center [316, 235] width 83 height 18
click at [422, 316] on quentale-photo at bounding box center [373, 289] width 202 height 134
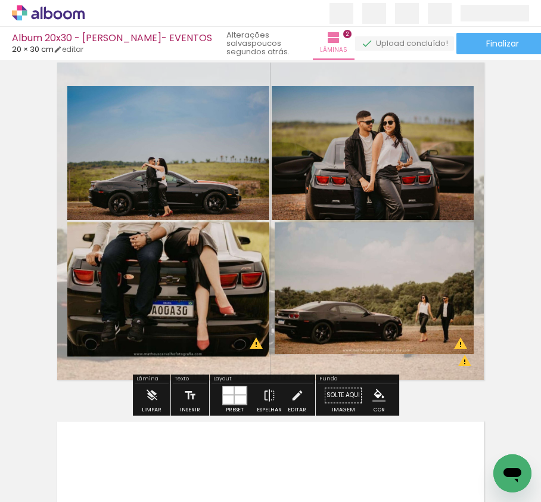
click at [504, 258] on div "Inserir lâmina 1 de 2 Inserir lâmina 2 de 2 O Designbox precisará aumentar a su…" at bounding box center [270, 205] width 541 height 1077
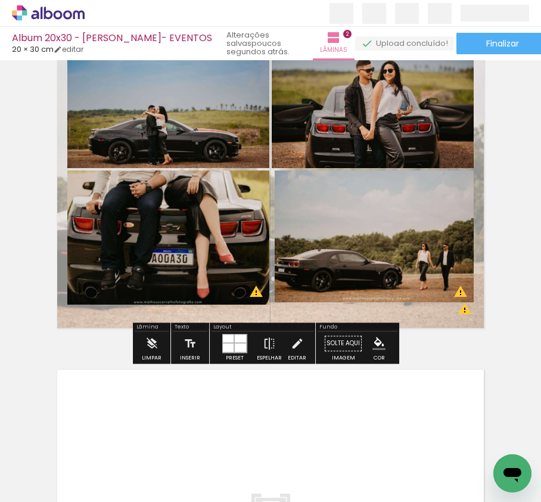
scroll to position [477, 0]
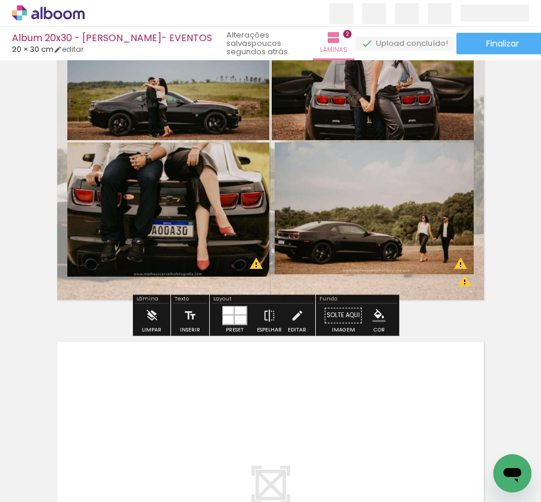
click at [20, 194] on div "Inserir lâmina 1 de 2 Inserir lâmina 2 de 2 O Designbox precisará aumentar a su…" at bounding box center [270, 126] width 541 height 1077
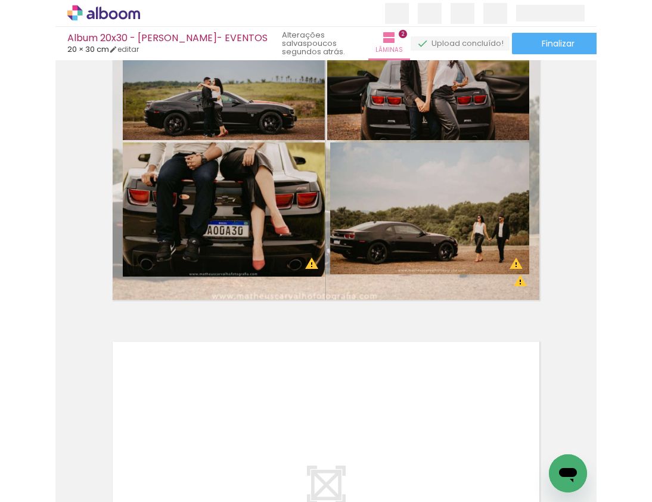
scroll to position [556, 0]
